Goal: Transaction & Acquisition: Subscribe to service/newsletter

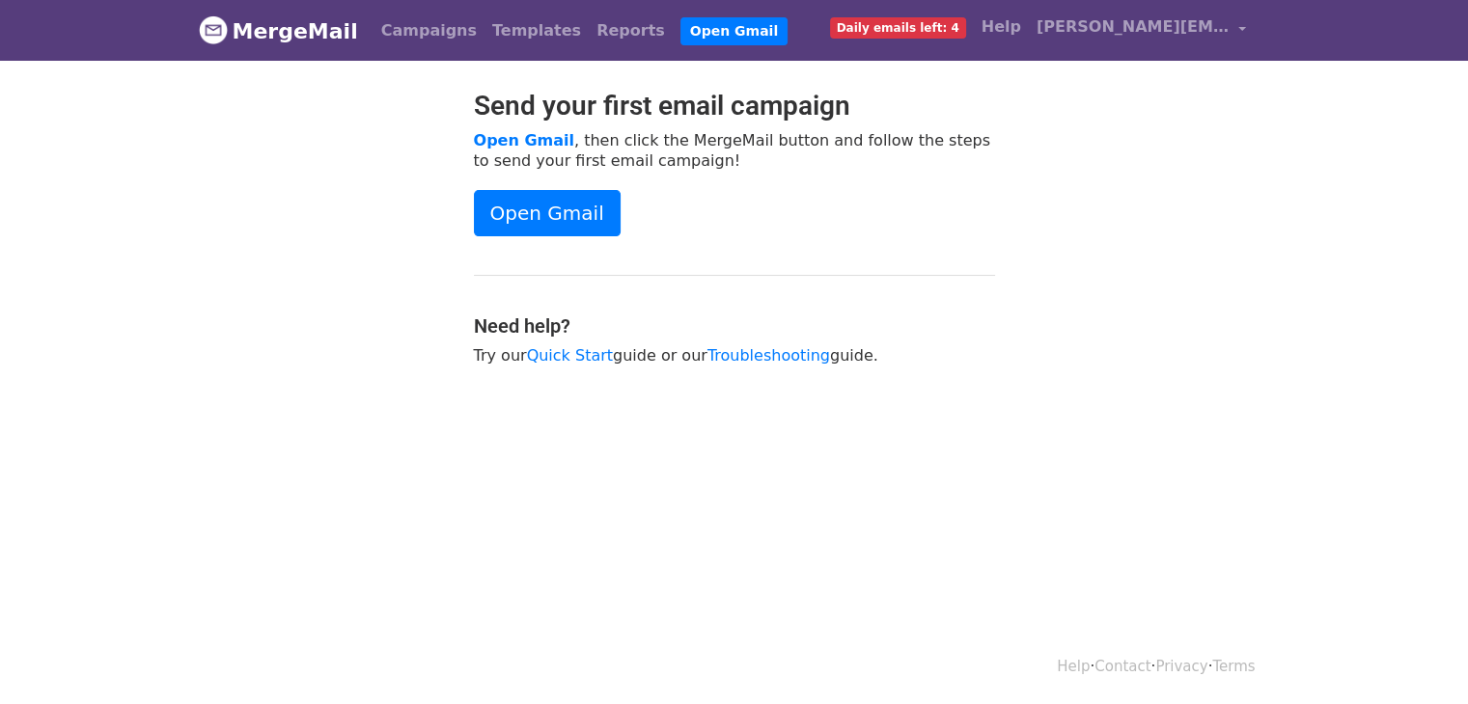
click at [887, 21] on span "Daily emails left: 4" at bounding box center [898, 27] width 136 height 21
click at [898, 31] on span "Daily emails left: 4" at bounding box center [898, 27] width 136 height 21
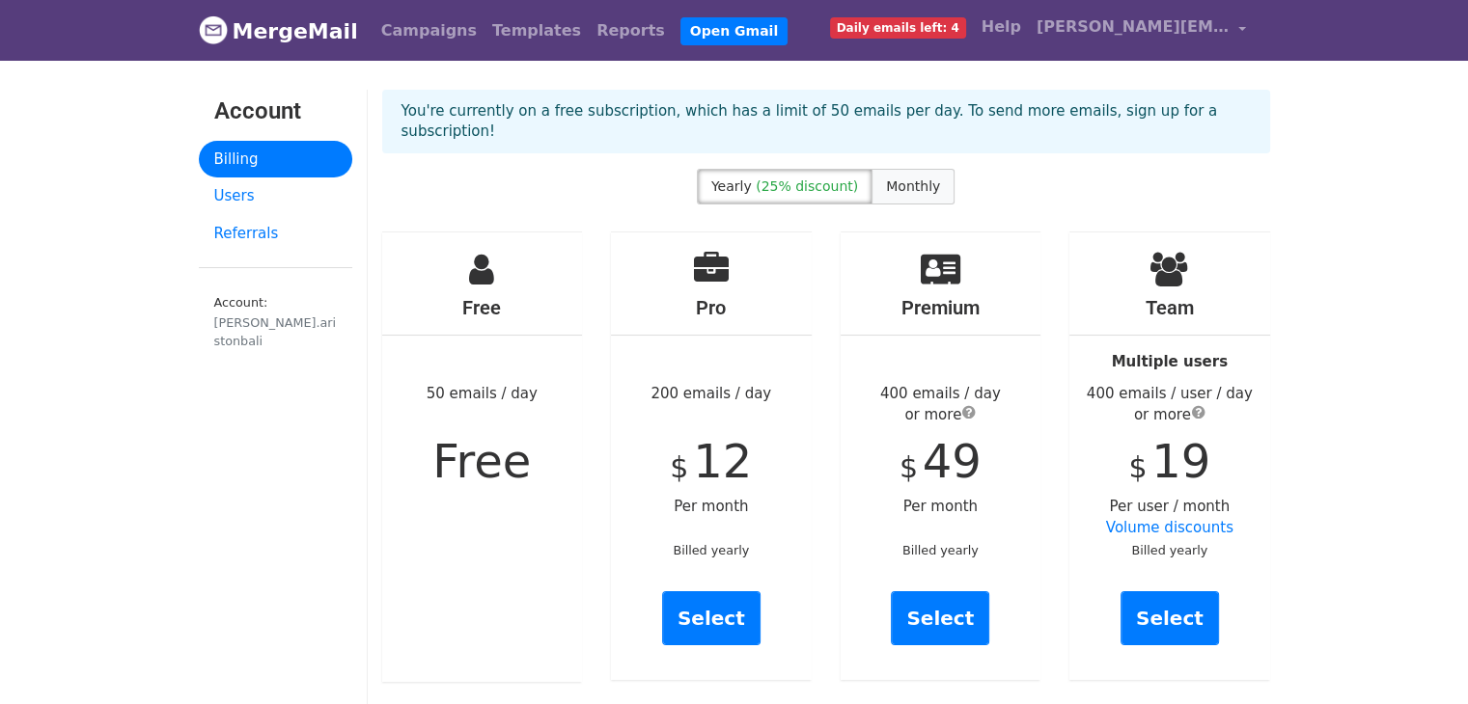
click at [900, 179] on span "Monthly" at bounding box center [913, 186] width 54 height 15
click at [799, 179] on span "(25% discount)" at bounding box center [807, 186] width 102 height 15
click at [897, 179] on span "Monthly" at bounding box center [913, 186] width 54 height 15
click at [822, 179] on span "(25% discount)" at bounding box center [807, 186] width 102 height 15
click at [913, 179] on span "Monthly" at bounding box center [913, 186] width 54 height 15
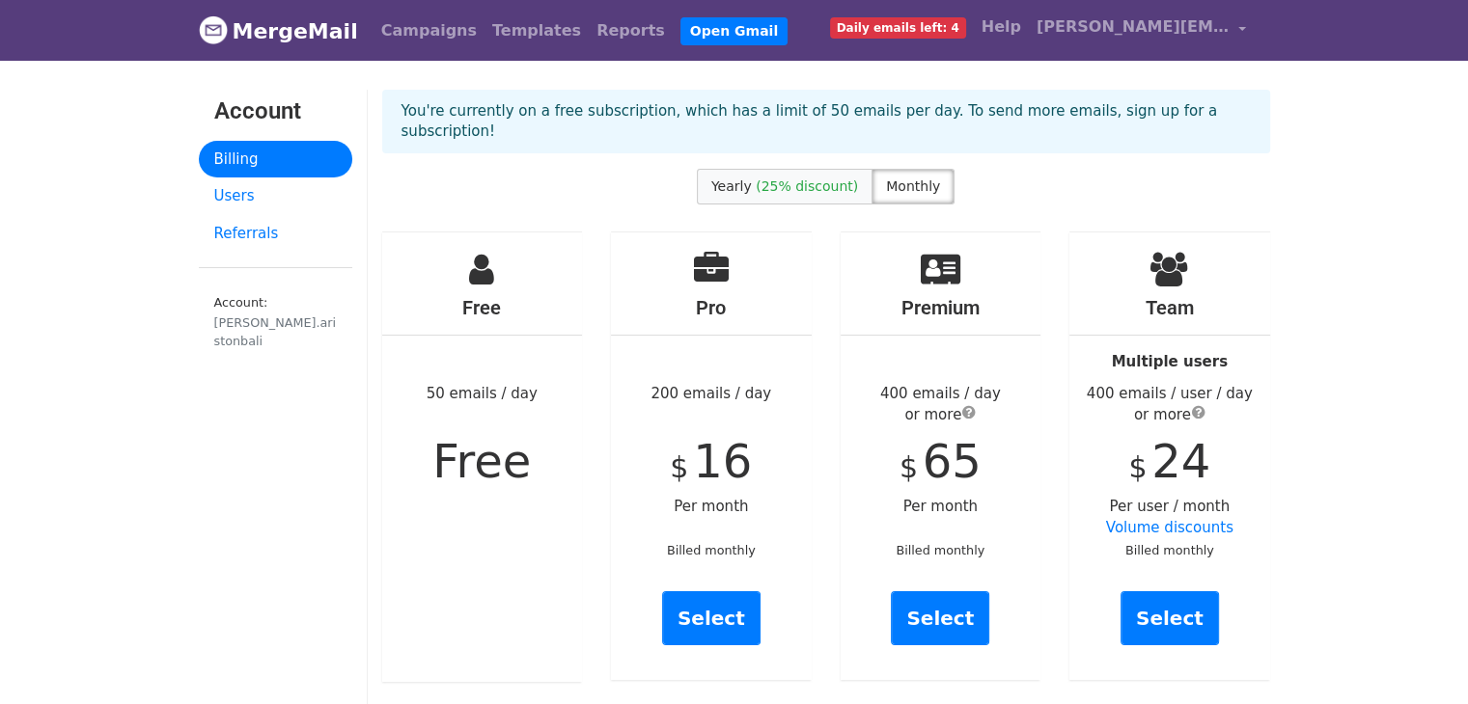
click at [834, 179] on span "(25% discount)" at bounding box center [807, 186] width 102 height 15
click at [899, 179] on span "Monthly" at bounding box center [913, 186] width 54 height 15
